Goal: Task Accomplishment & Management: Use online tool/utility

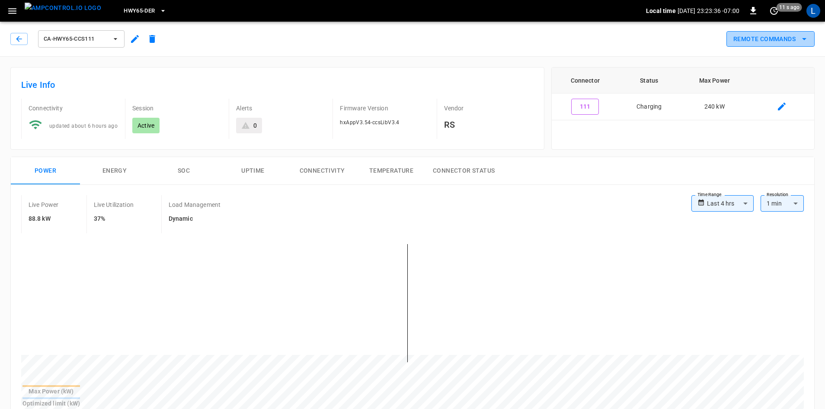
click at [803, 38] on icon "remote commands options" at bounding box center [804, 39] width 10 height 10
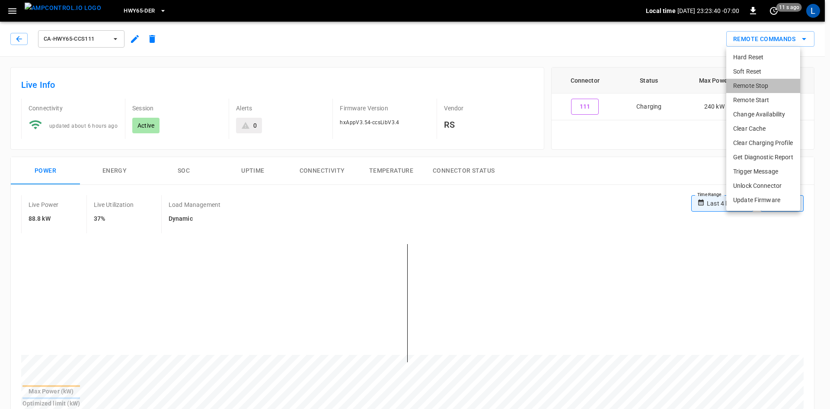
click at [769, 86] on li "Remote Stop" at bounding box center [763, 86] width 74 height 14
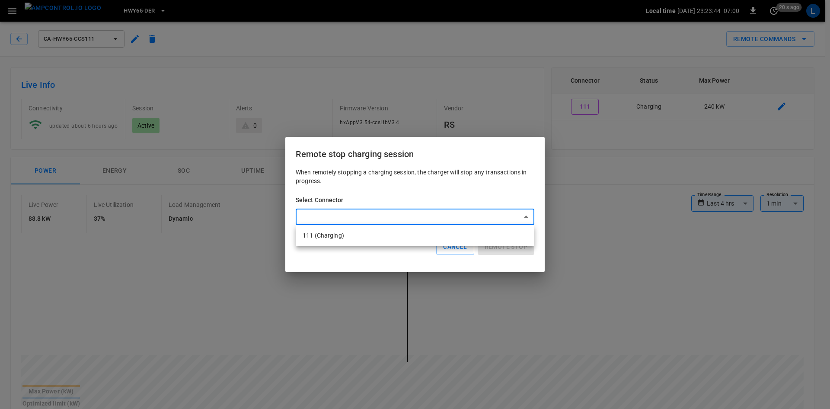
click at [324, 238] on li "111 (Charging)" at bounding box center [415, 235] width 239 height 14
type input "**********"
click at [519, 244] on button "Remote stop" at bounding box center [506, 247] width 57 height 16
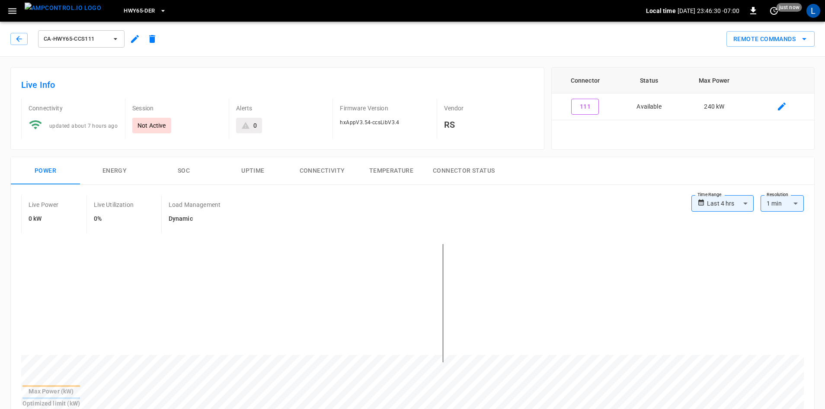
click at [141, 8] on button "HWY65-DER" at bounding box center [144, 11] width 49 height 17
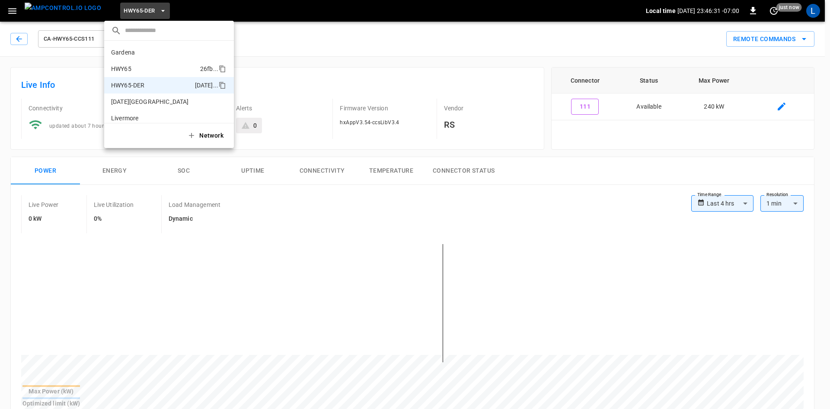
click at [148, 66] on p "HWY65" at bounding box center [154, 68] width 86 height 9
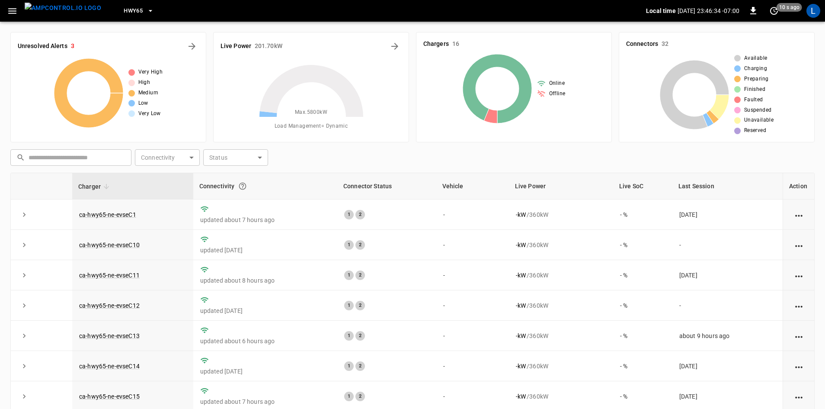
click at [10, 8] on icon "button" at bounding box center [12, 11] width 11 height 11
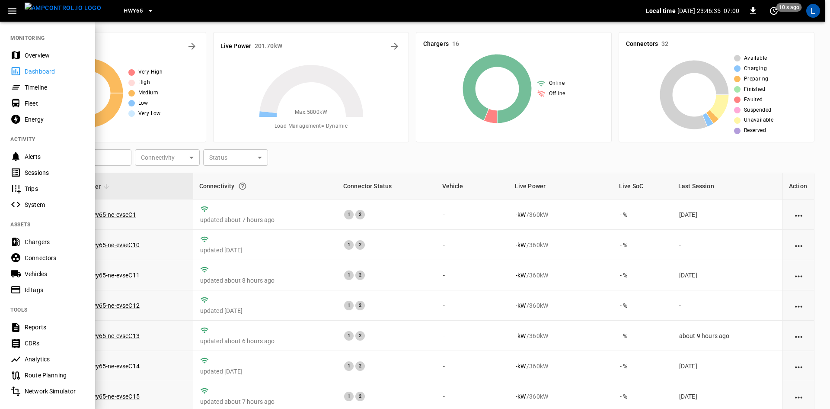
click at [35, 167] on div "Sessions" at bounding box center [47, 172] width 95 height 16
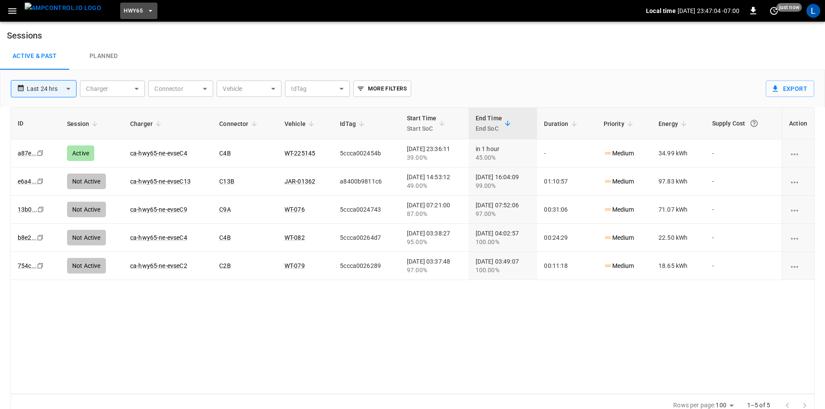
click at [146, 12] on icon "button" at bounding box center [150, 10] width 9 height 9
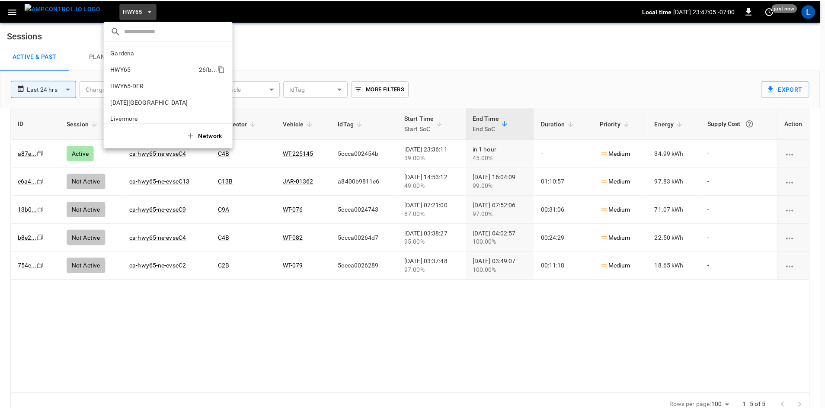
scroll to position [14, 0]
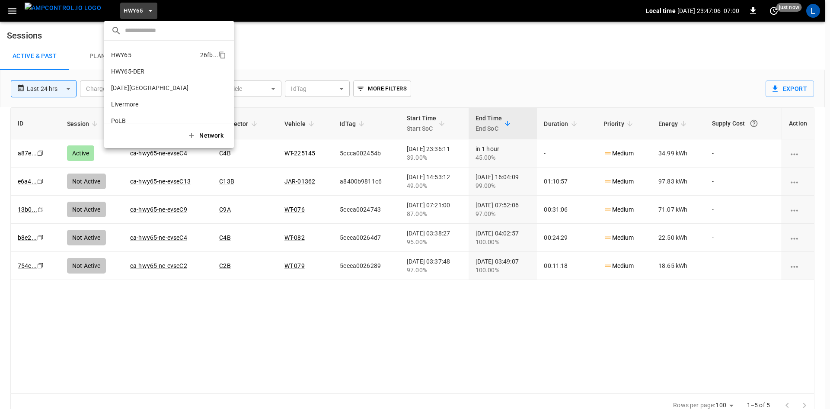
click at [129, 55] on p "HWY65" at bounding box center [154, 55] width 86 height 9
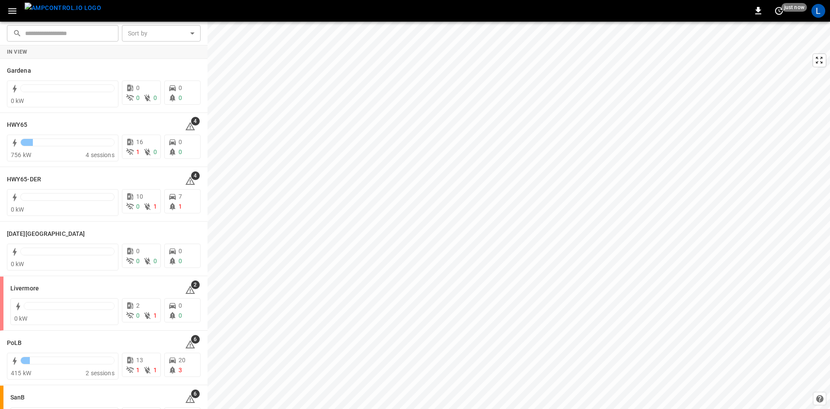
click at [12, 12] on icon "button" at bounding box center [12, 11] width 11 height 11
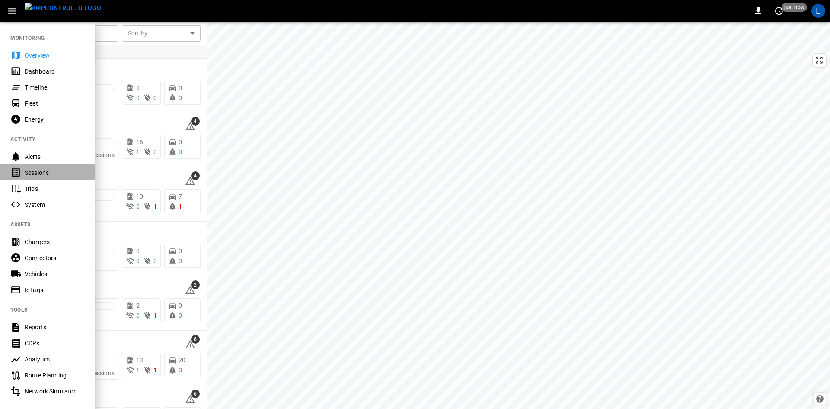
click at [37, 169] on div "Sessions" at bounding box center [55, 172] width 60 height 9
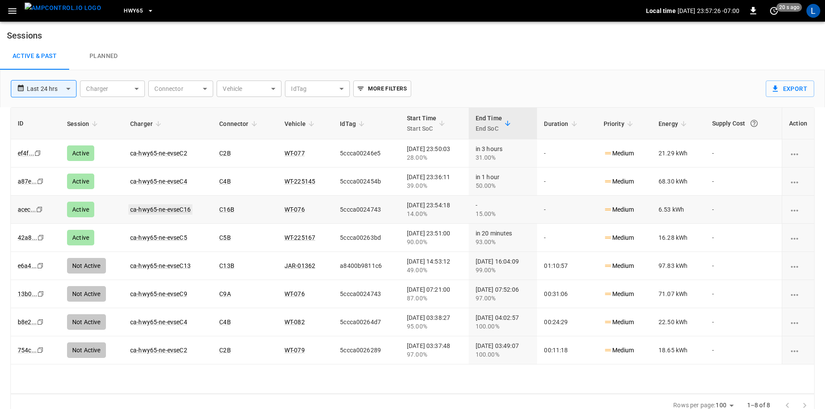
click at [144, 208] on link "ca-hwy65-ne-evseC16" at bounding box center [160, 209] width 64 height 10
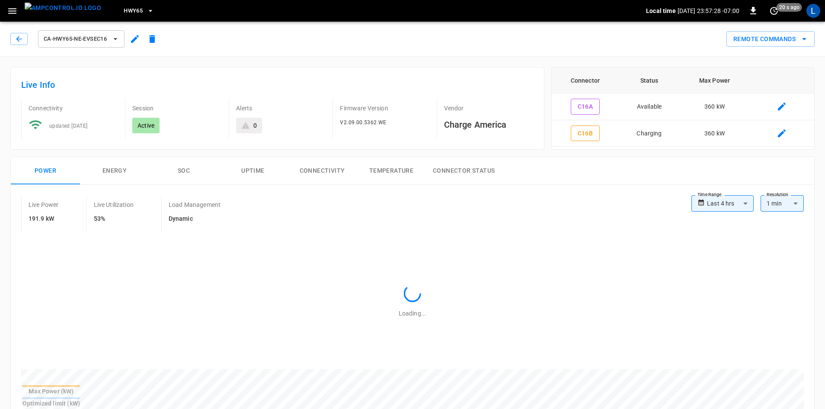
click at [186, 170] on button "SOC" at bounding box center [183, 171] width 69 height 28
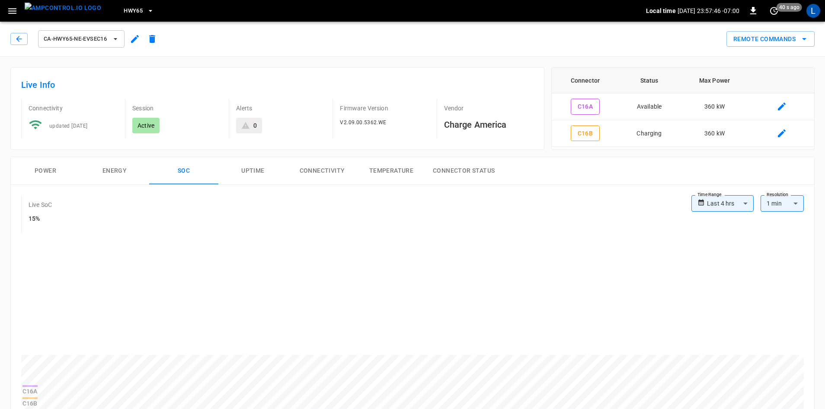
click at [48, 168] on button "Power" at bounding box center [45, 171] width 69 height 28
